Goal: Task Accomplishment & Management: Use online tool/utility

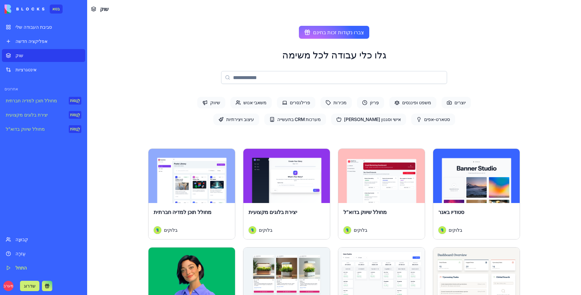
scroll to position [1101, 0]
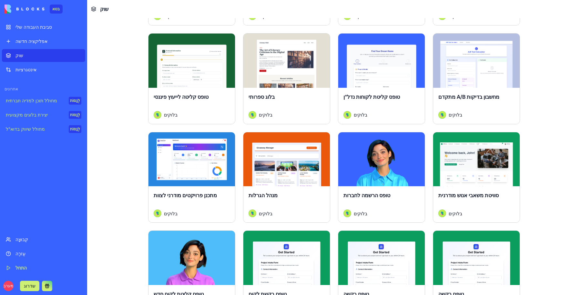
click at [52, 39] on div "אפליקציה חדשה" at bounding box center [48, 41] width 66 height 6
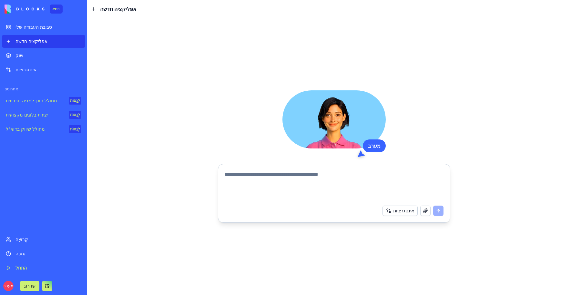
click at [52, 25] on div "סביבת העבודה שלי" at bounding box center [48, 27] width 66 height 6
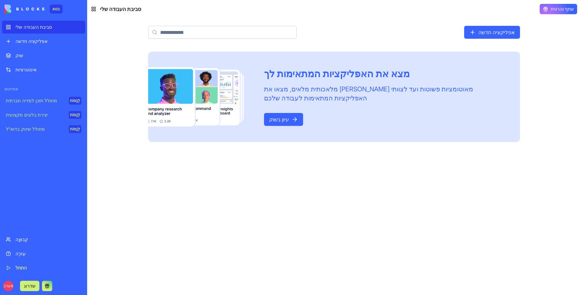
click at [48, 105] on link "מחולל תוכן למדיה חברתית לְנַסוֹת" at bounding box center [43, 100] width 83 height 13
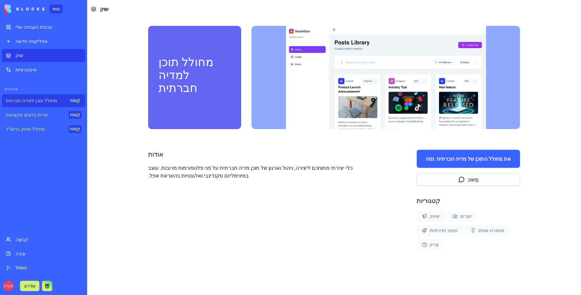
click at [50, 124] on link "מחולל שיווק בדוא"ל לְנַסוֹת" at bounding box center [43, 129] width 83 height 13
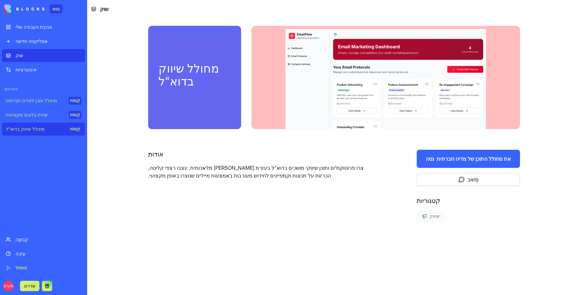
click at [44, 31] on link "סביבת העבודה שלי" at bounding box center [43, 27] width 83 height 13
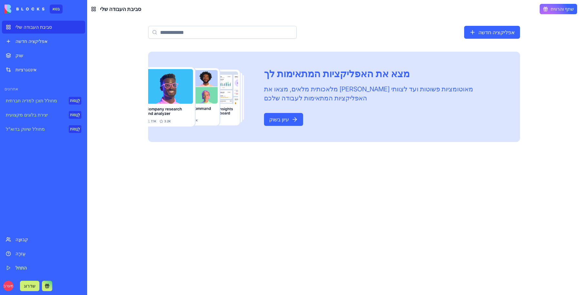
click at [29, 285] on font "שדרוג" at bounding box center [30, 285] width 12 height 5
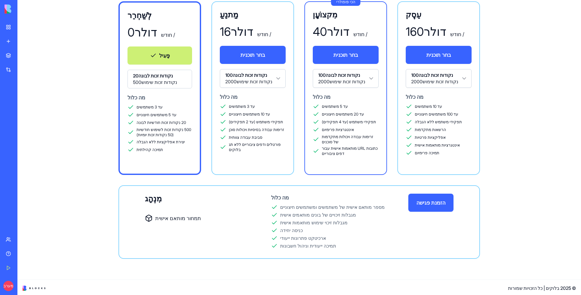
scroll to position [56, 0]
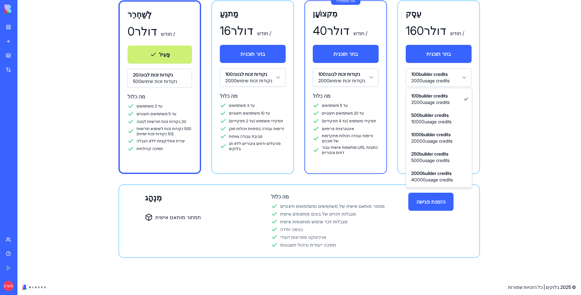
click at [414, 75] on html "בטא סביבת העבודה שלי אפליקציה חדשה שוק אינטגרציות אחרונים מחולל תוכן למדיה חברת…" at bounding box center [290, 147] width 581 height 295
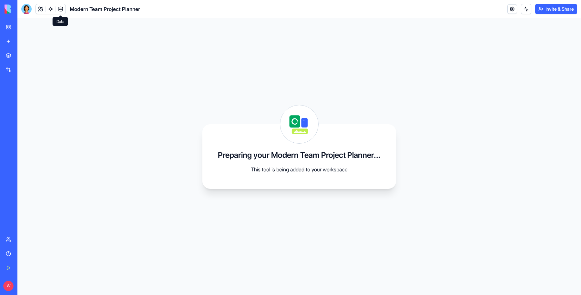
click at [62, 11] on link at bounding box center [61, 9] width 10 height 10
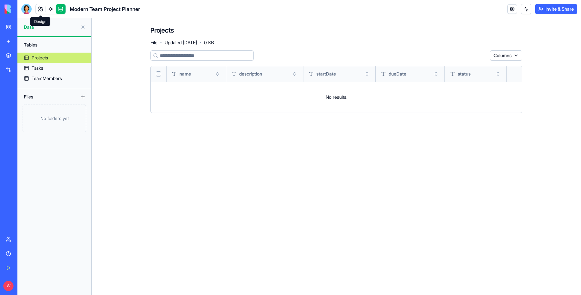
click at [41, 10] on link at bounding box center [41, 9] width 10 height 10
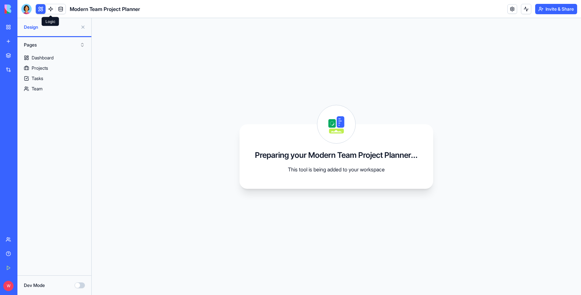
click at [49, 11] on link at bounding box center [51, 9] width 10 height 10
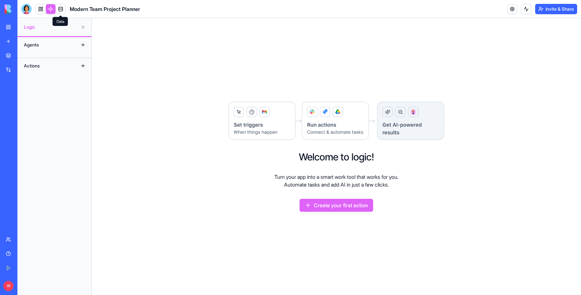
click at [62, 5] on link at bounding box center [61, 9] width 10 height 10
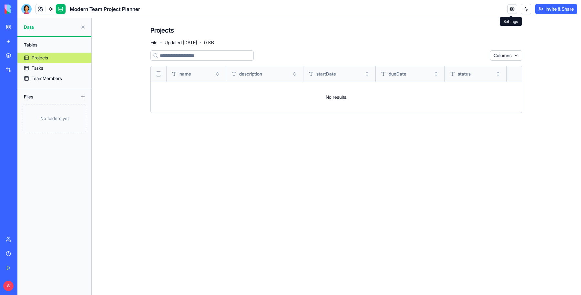
click at [511, 12] on body "BETA My Workspace New app Marketplace Integrations Recent מחולל ביקורות AI Mode…" at bounding box center [290, 147] width 581 height 295
click at [509, 10] on link at bounding box center [512, 9] width 10 height 10
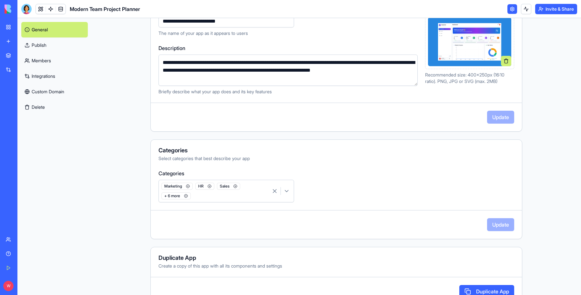
scroll to position [105, 0]
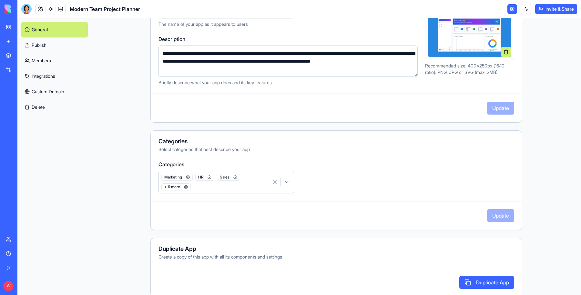
click at [239, 178] on div "Marketing HR Sales + 6 more" at bounding box center [214, 181] width 109 height 19
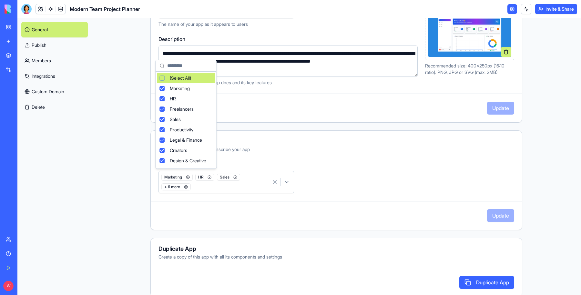
click at [280, 145] on html "**********" at bounding box center [290, 147] width 581 height 295
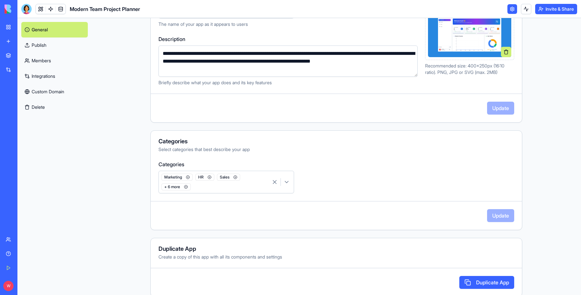
scroll to position [0, 0]
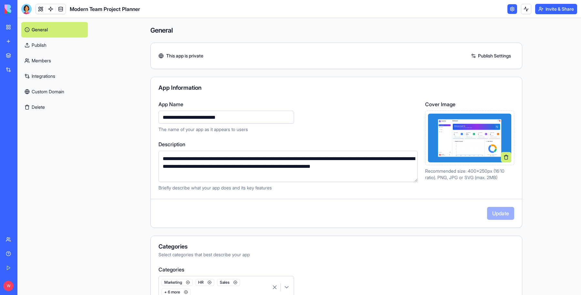
click at [485, 53] on link "Publish Settings" at bounding box center [491, 56] width 46 height 10
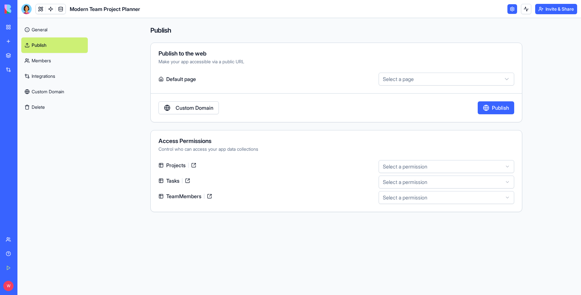
click at [397, 78] on html "BETA My Workspace New app Marketplace Integrations Recent מחולל ביקורות AI Mode…" at bounding box center [290, 147] width 581 height 295
click at [364, 77] on html "BETA My Workspace New app Marketplace Integrations Recent מחולל ביקורות AI Mode…" at bounding box center [290, 147] width 581 height 295
click at [418, 170] on html "BETA My Workspace New app Marketplace Integrations Recent מחולל ביקורות AI Mode…" at bounding box center [290, 147] width 581 height 295
click at [306, 159] on html "BETA My Workspace New app Marketplace Integrations Recent מחולל ביקורות AI Mode…" at bounding box center [290, 147] width 581 height 295
click at [64, 76] on link "Integrations" at bounding box center [54, 75] width 66 height 15
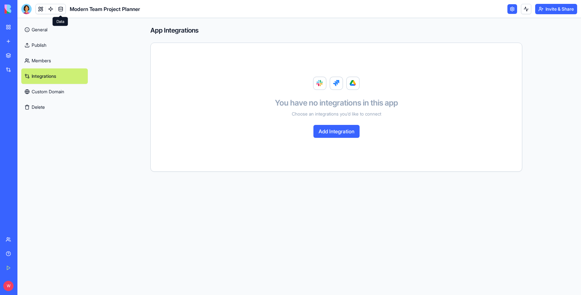
click at [59, 12] on link at bounding box center [61, 9] width 10 height 10
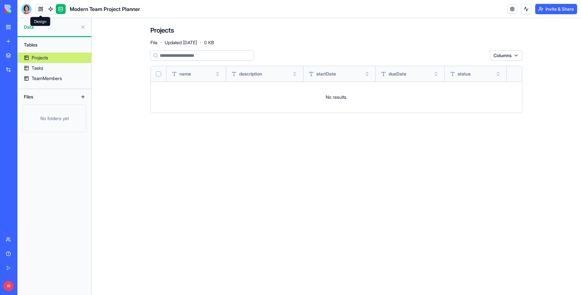
click at [42, 9] on link at bounding box center [41, 9] width 10 height 10
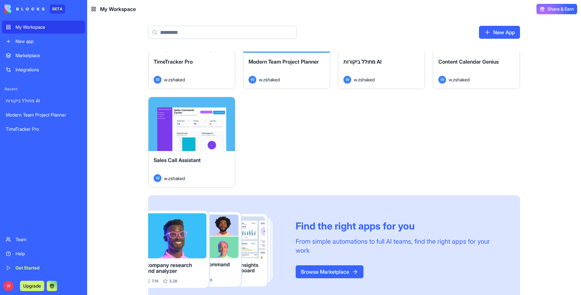
scroll to position [67, 0]
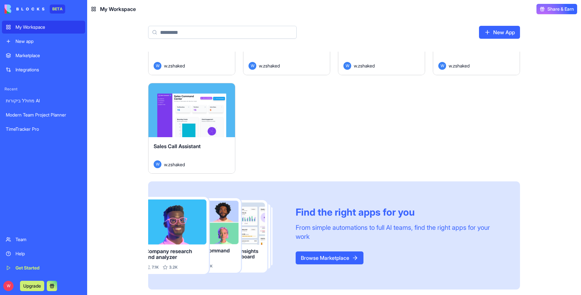
click at [197, 116] on div "Launch" at bounding box center [191, 110] width 86 height 54
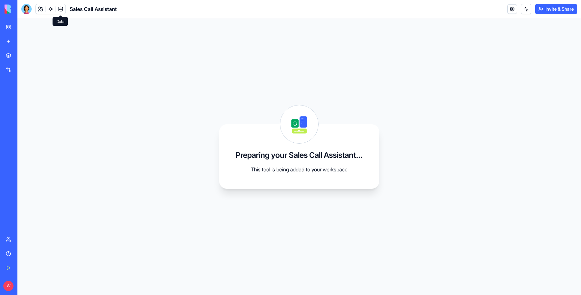
click at [60, 9] on link at bounding box center [61, 9] width 10 height 10
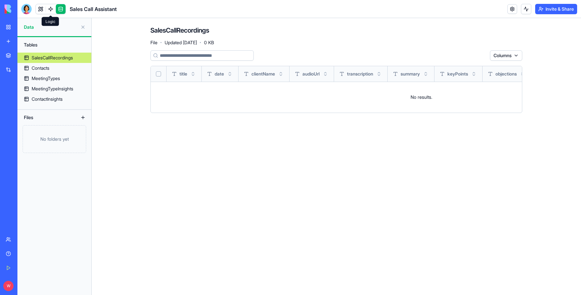
click at [53, 12] on link at bounding box center [51, 9] width 10 height 10
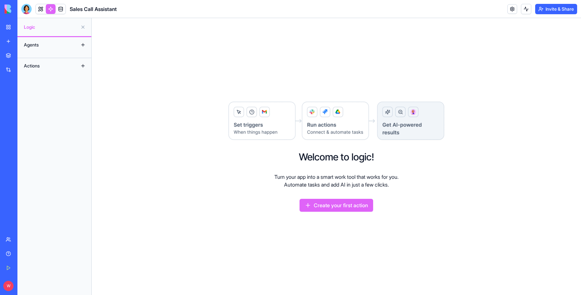
click at [52, 11] on link at bounding box center [51, 9] width 10 height 10
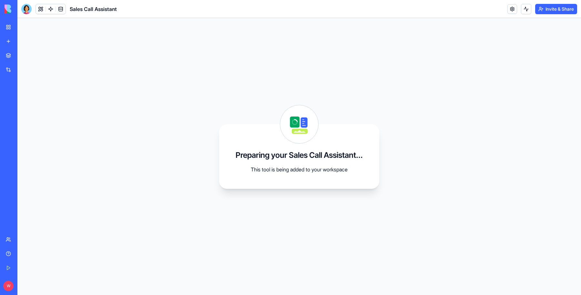
click at [12, 28] on link "My Workspace" at bounding box center [15, 27] width 26 height 13
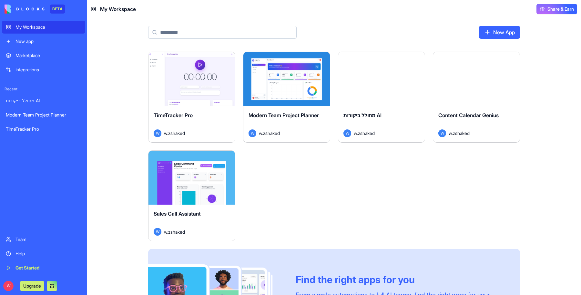
click at [42, 266] on div "Get Started" at bounding box center [48, 268] width 66 height 6
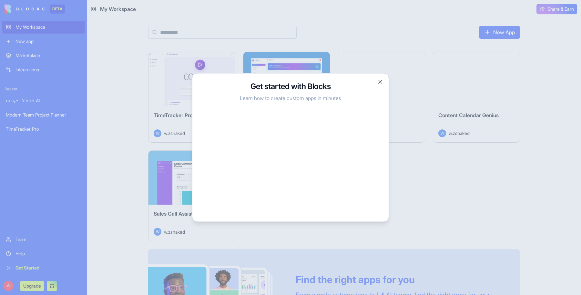
click at [378, 85] on h3 "Get started with Blocks" at bounding box center [290, 86] width 181 height 10
click at [380, 82] on button "Close" at bounding box center [380, 82] width 6 height 6
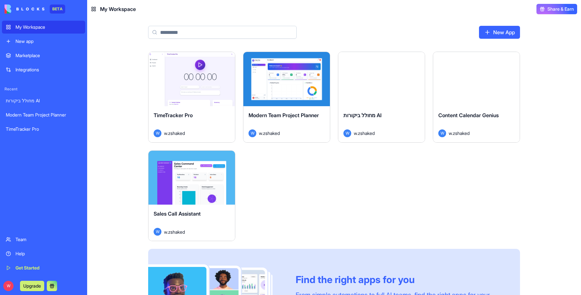
click at [52, 286] on button at bounding box center [52, 286] width 10 height 10
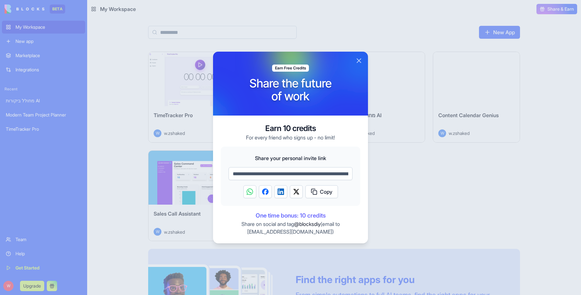
click at [361, 62] on button "Close" at bounding box center [359, 61] width 8 height 8
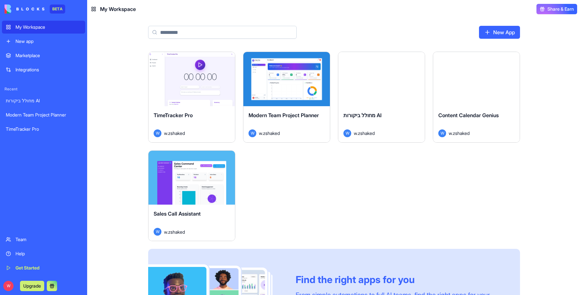
click at [39, 286] on button "Upgrade" at bounding box center [32, 286] width 24 height 10
